Goal: Find specific page/section: Find specific page/section

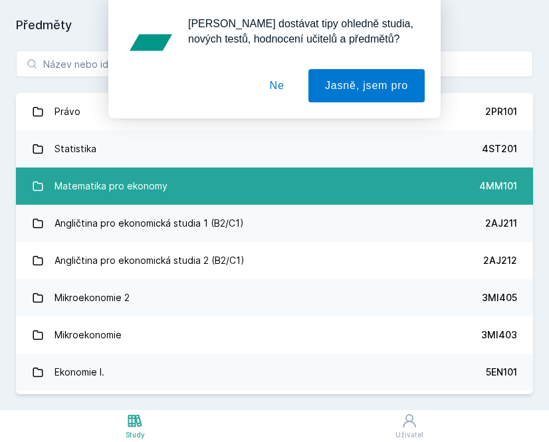
scroll to position [31, 0]
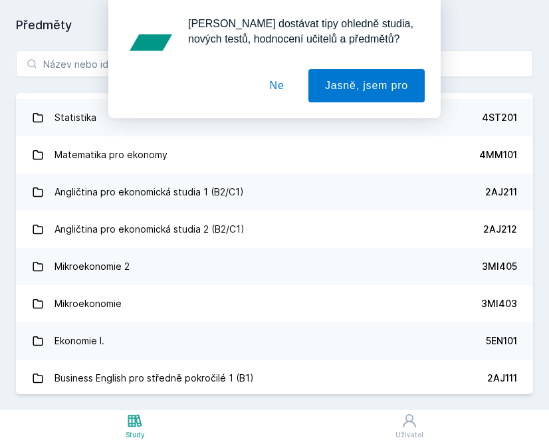
click at [90, 62] on div "[PERSON_NAME] dostávat tipy ohledně studia, nových testů, hodnocení učitelů a p…" at bounding box center [274, 59] width 549 height 118
click at [65, 65] on div "[PERSON_NAME] dostávat tipy ohledně studia, nových testů, hodnocení učitelů a p…" at bounding box center [274, 59] width 549 height 118
click at [279, 79] on button "Ne" at bounding box center [277, 85] width 48 height 33
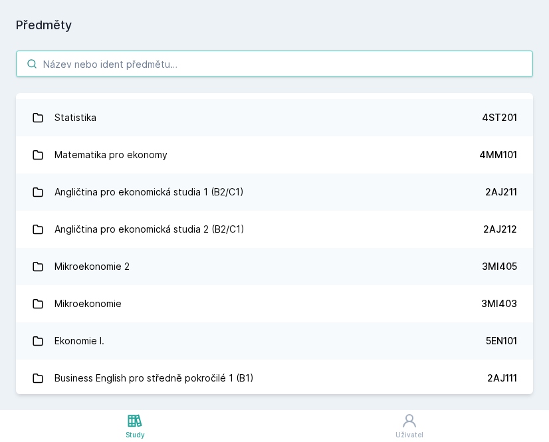
click at [133, 64] on input "search" at bounding box center [274, 64] width 517 height 27
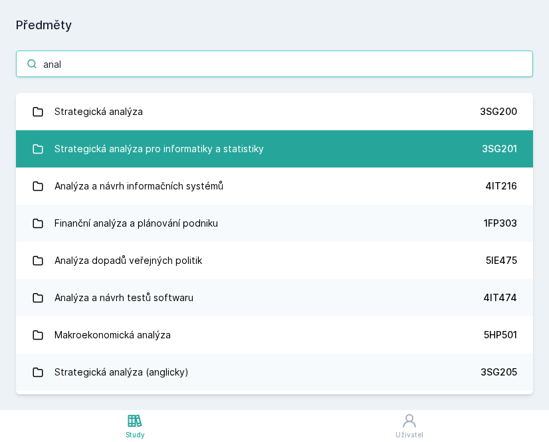
type input "anal"
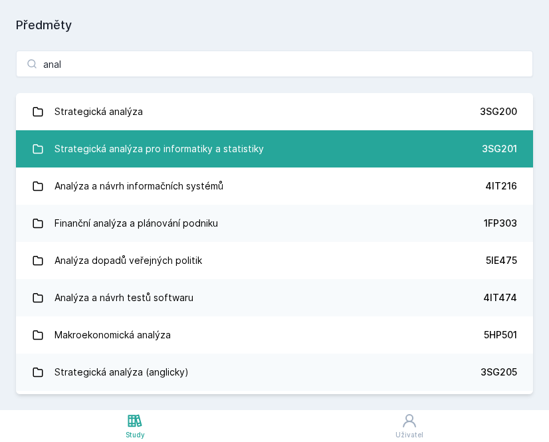
click at [147, 154] on div "Strategická analýza pro informatiky a statistiky" at bounding box center [159, 149] width 209 height 27
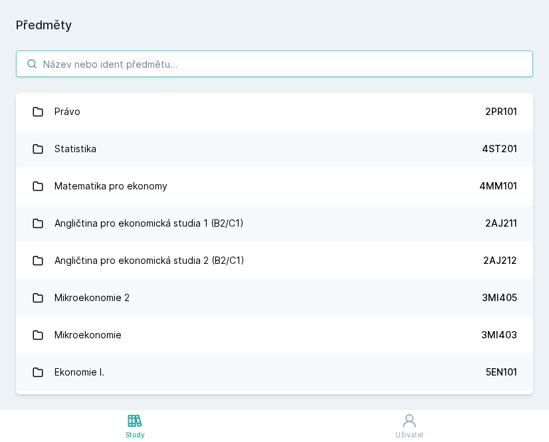
click at [84, 60] on input "search" at bounding box center [274, 64] width 517 height 27
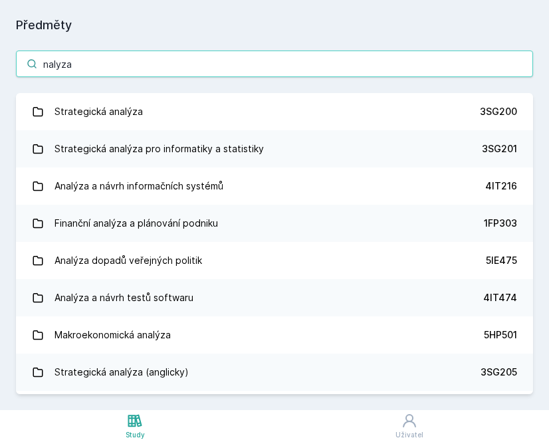
click at [45, 64] on input "nalyza" at bounding box center [274, 64] width 517 height 27
type input "analyza"
click at [68, 66] on input "analyza" at bounding box center [274, 64] width 517 height 27
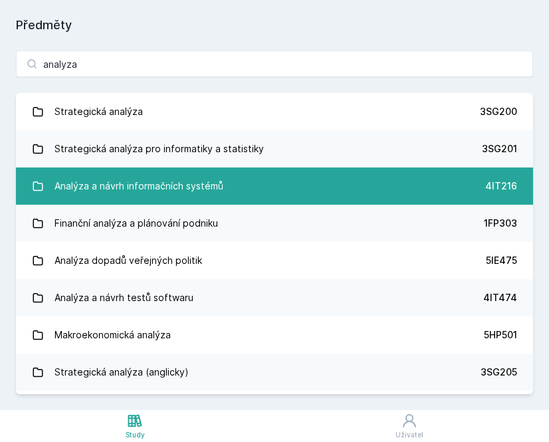
click at [103, 190] on div "Analýza a návrh informačních systémů" at bounding box center [139, 186] width 169 height 27
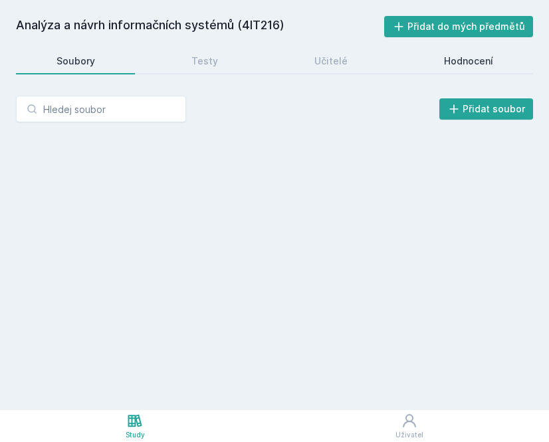
click at [450, 68] on link "Hodnocení" at bounding box center [469, 61] width 130 height 27
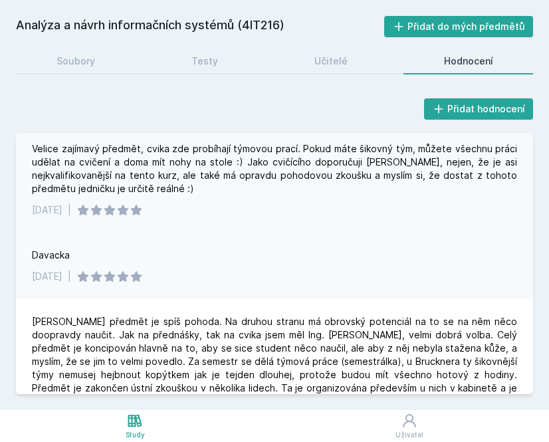
scroll to position [604, 0]
